Goal: Task Accomplishment & Management: Manage account settings

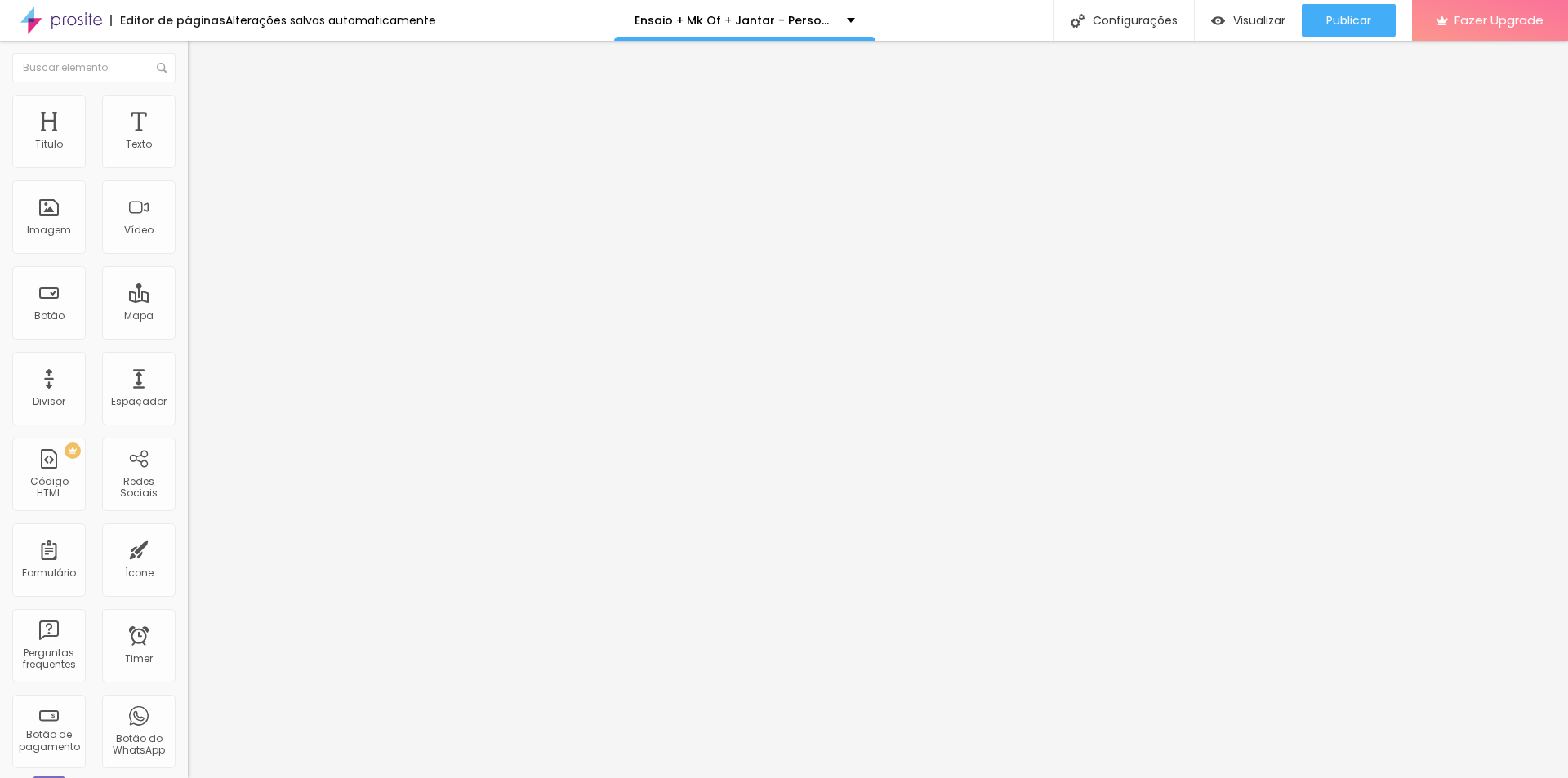
click at [187, 141] on span "Trocar imagem" at bounding box center [232, 133] width 89 height 14
click at [1152, 17] on div "Configurações" at bounding box center [1124, 20] width 141 height 41
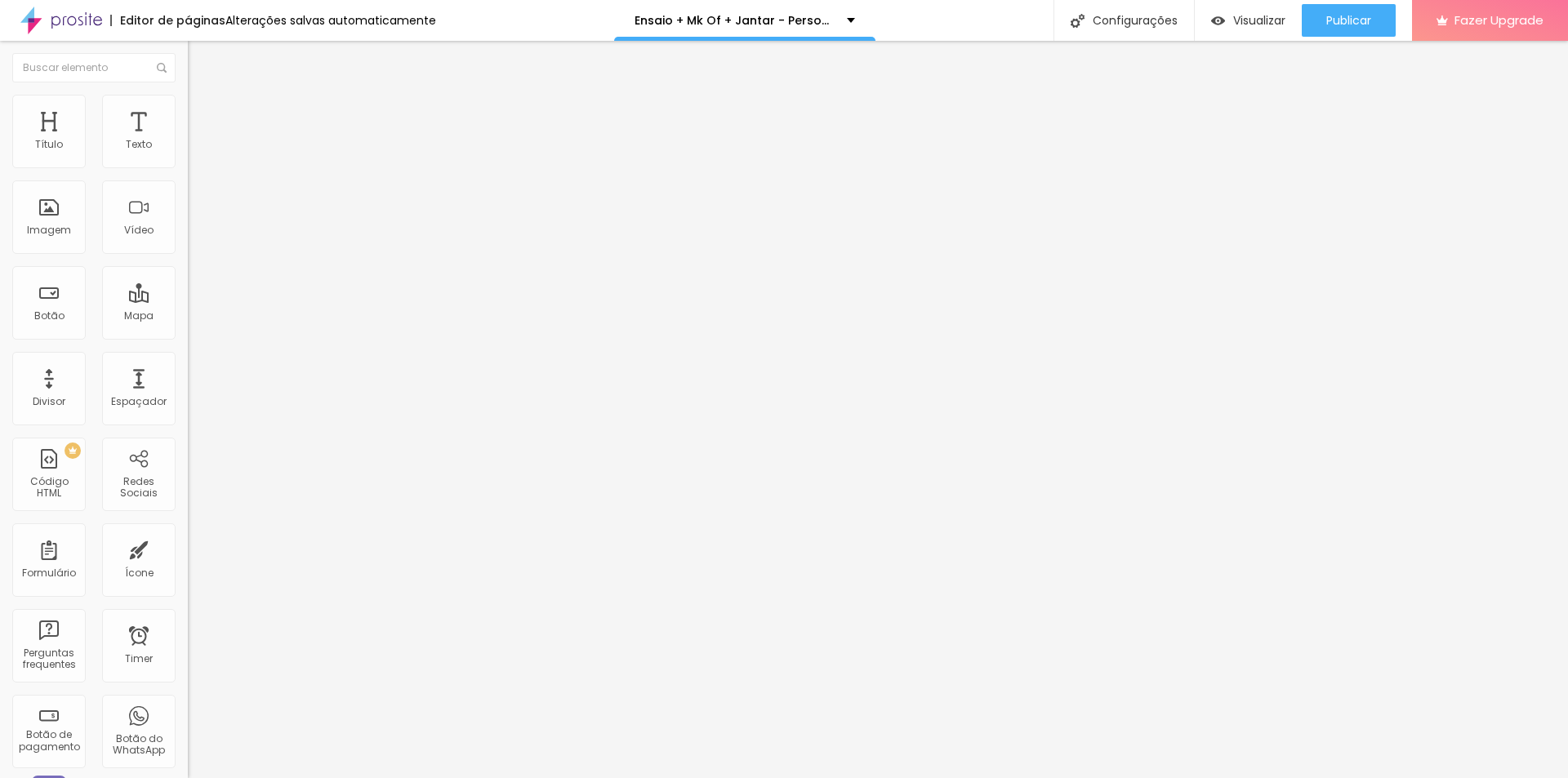
drag, startPoint x: 869, startPoint y: 285, endPoint x: 646, endPoint y: 285, distance: 223.0
drag, startPoint x: 956, startPoint y: 286, endPoint x: 639, endPoint y: 291, distance: 317.0
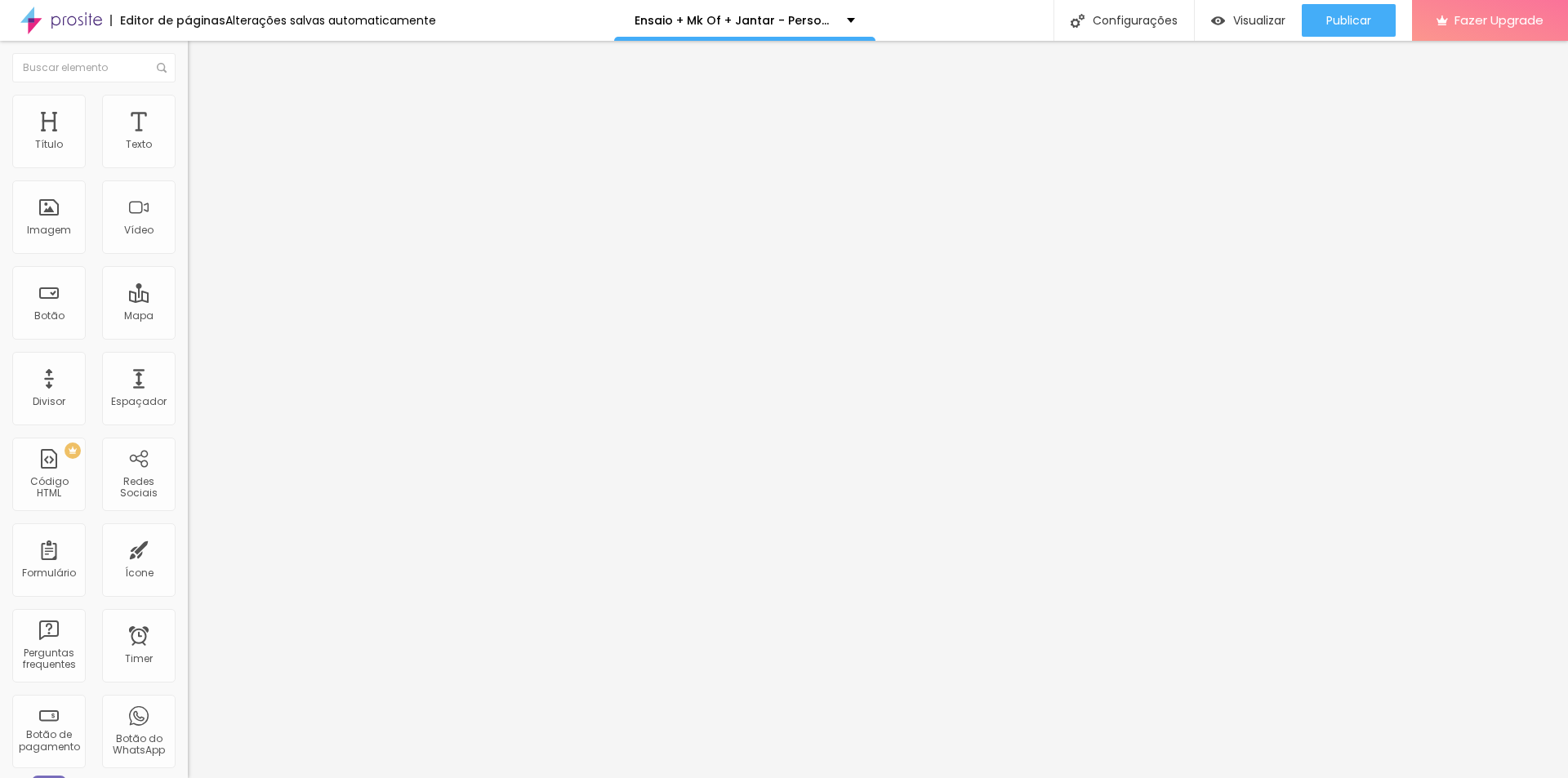
type input "/pacote-personalizado-aniversario"
drag, startPoint x: 624, startPoint y: 316, endPoint x: 766, endPoint y: 318, distance: 142.0
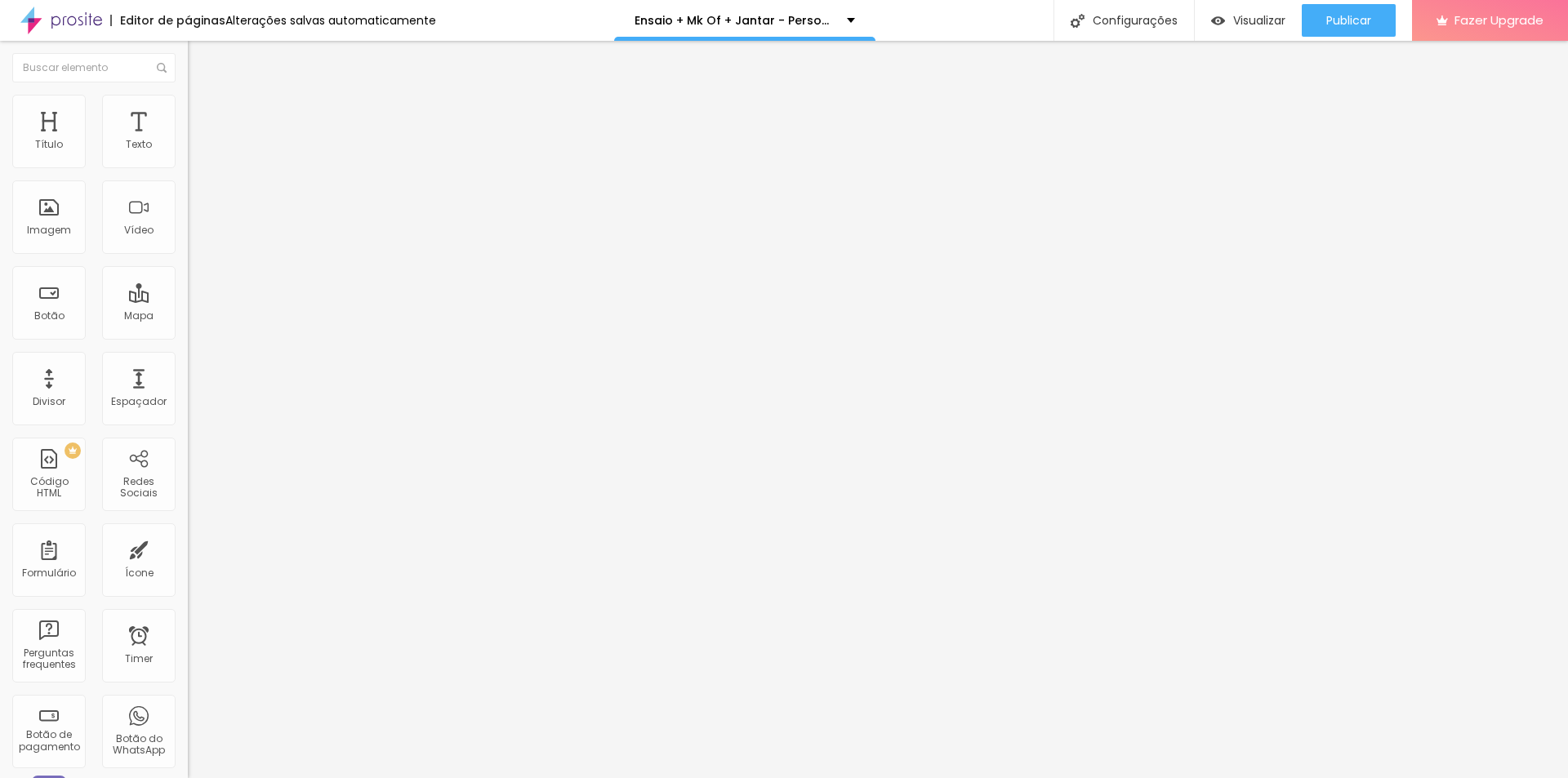
drag, startPoint x: 621, startPoint y: 313, endPoint x: 986, endPoint y: 340, distance: 366.0
copy form "[URL][DOMAIN_NAME]"
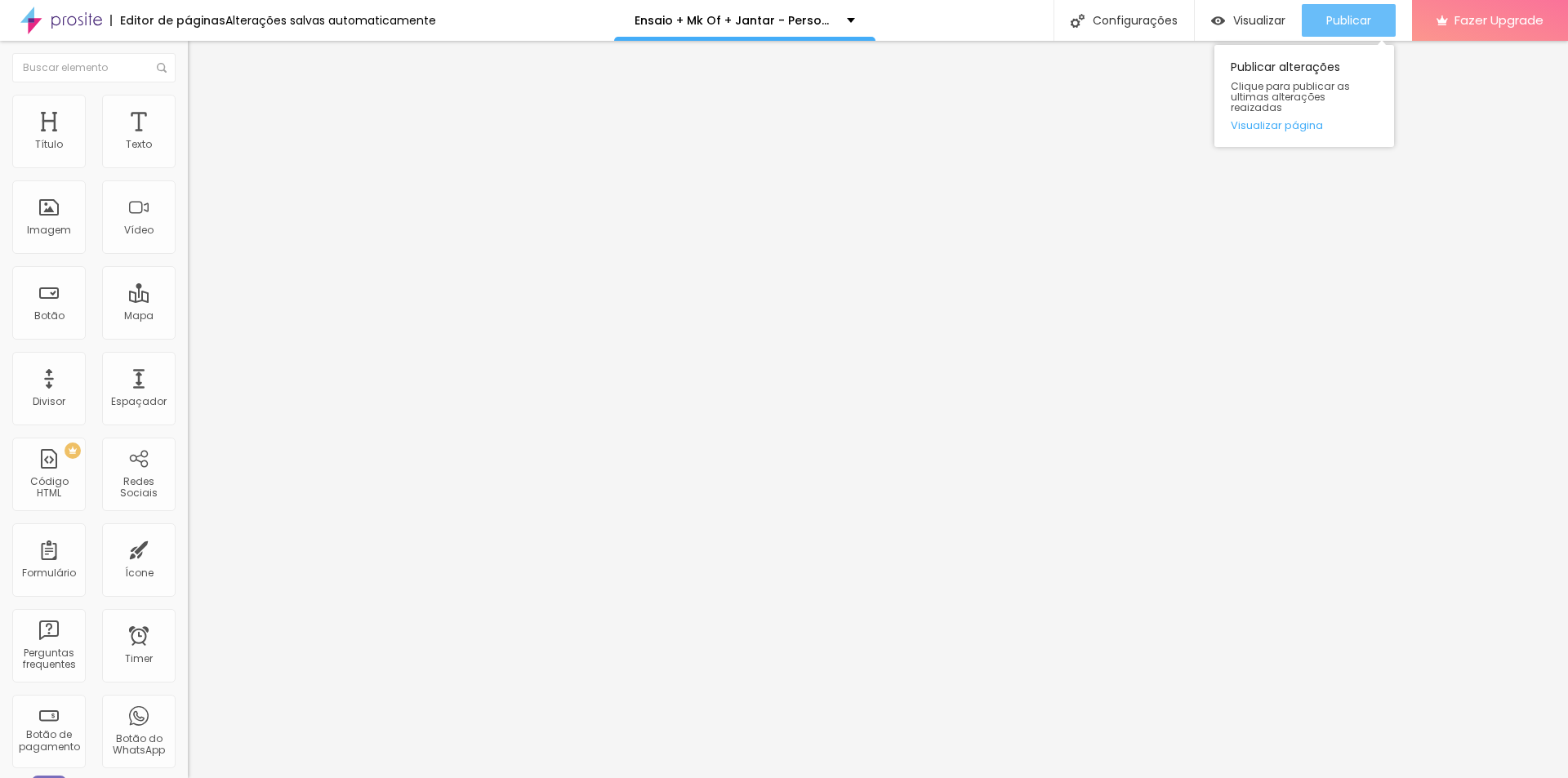
click at [1333, 23] on span "Publicar" at bounding box center [1349, 19] width 45 height 13
